Goal: Register for event/course

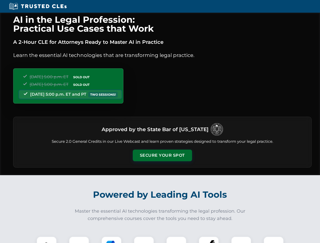
click at [162, 155] on button "Secure Your Spot" at bounding box center [162, 156] width 59 height 12
click at [47, 240] on img at bounding box center [46, 246] width 15 height 15
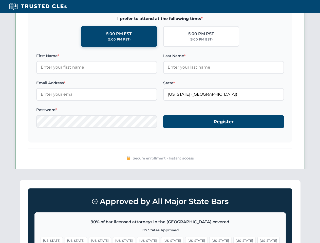
click at [185, 240] on span "[US_STATE]" at bounding box center [196, 240] width 22 height 7
click at [233, 240] on span "[US_STATE]" at bounding box center [244, 240] width 22 height 7
